Goal: Information Seeking & Learning: Learn about a topic

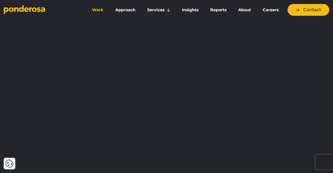
click at [98, 13] on link "Work" at bounding box center [97, 10] width 21 height 11
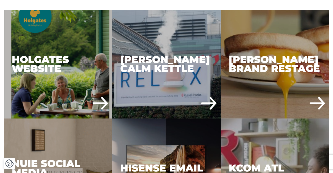
scroll to position [273, 0]
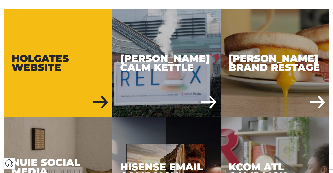
click at [67, 56] on div "Holgates Website" at bounding box center [58, 63] width 109 height 109
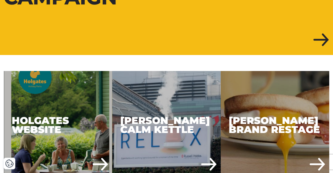
scroll to position [211, 0]
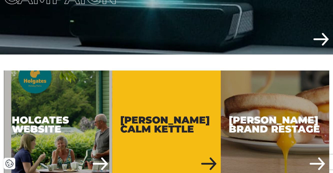
click at [145, 107] on div "[PERSON_NAME] Calm Kettle" at bounding box center [166, 125] width 109 height 109
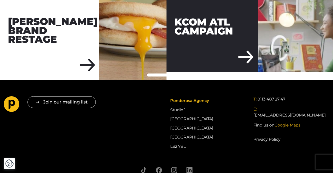
scroll to position [1562, 0]
